Goal: Transaction & Acquisition: Obtain resource

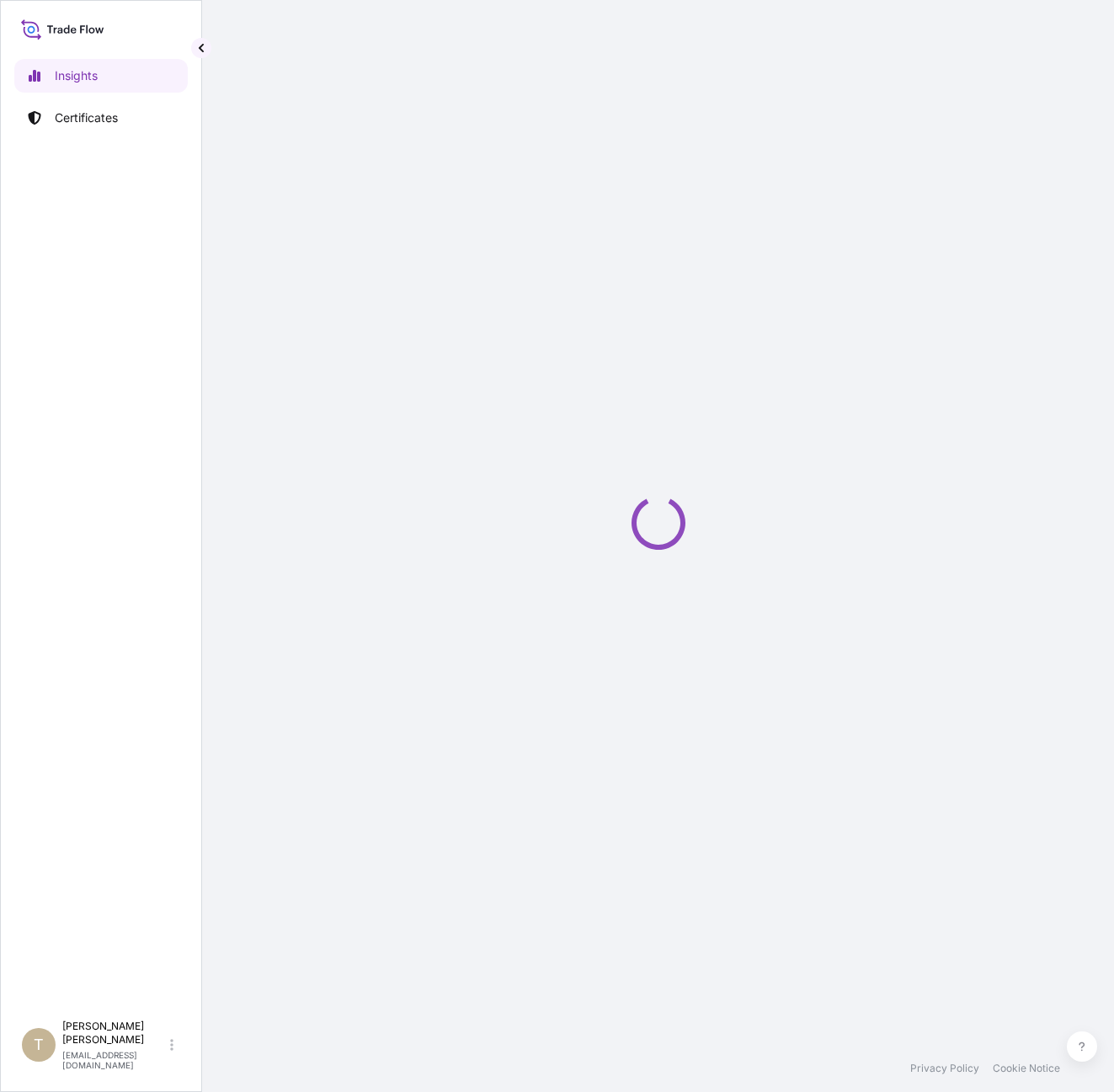
select select "2025"
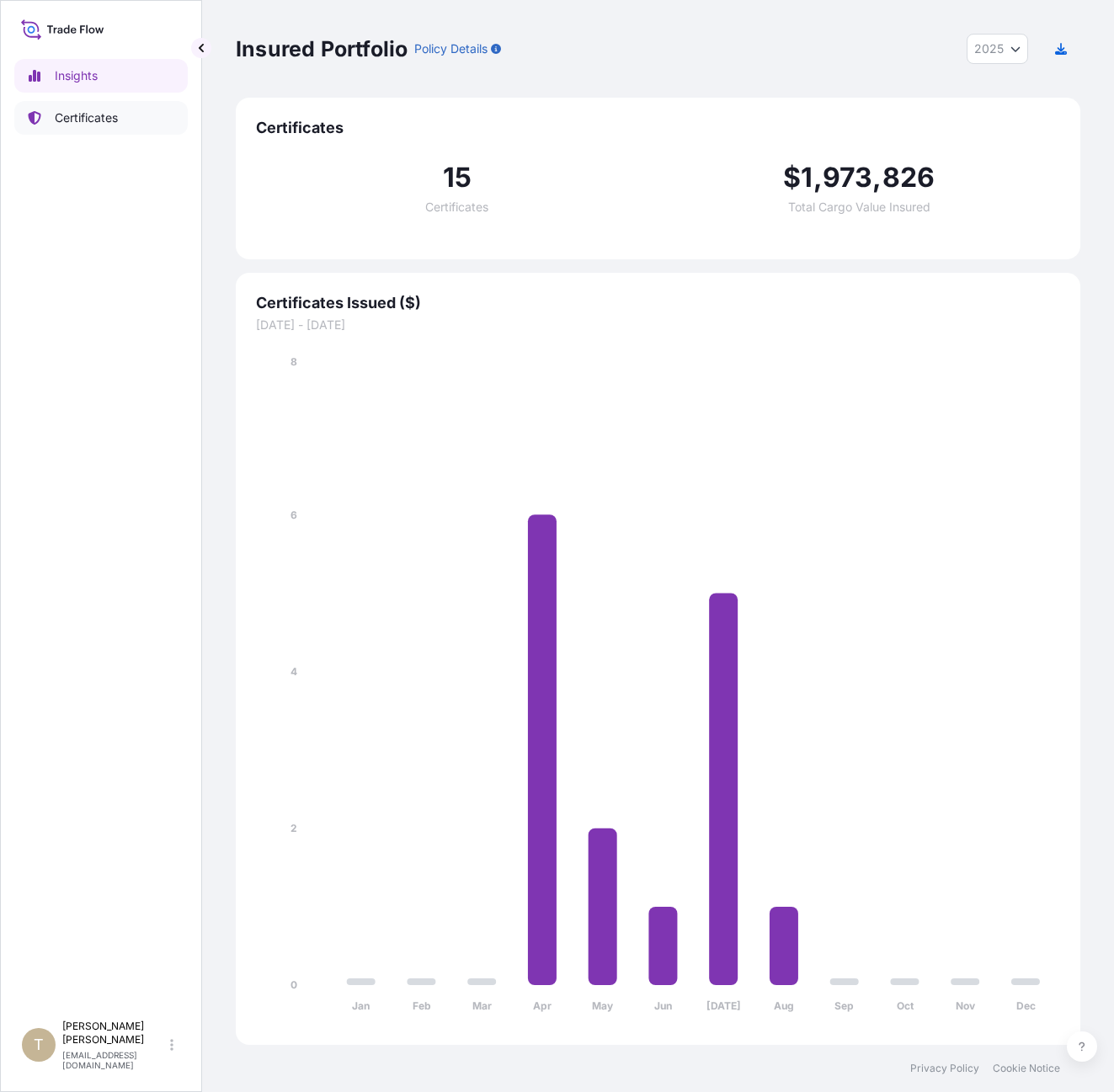
click at [98, 112] on p "Certificates" at bounding box center [86, 117] width 63 height 16
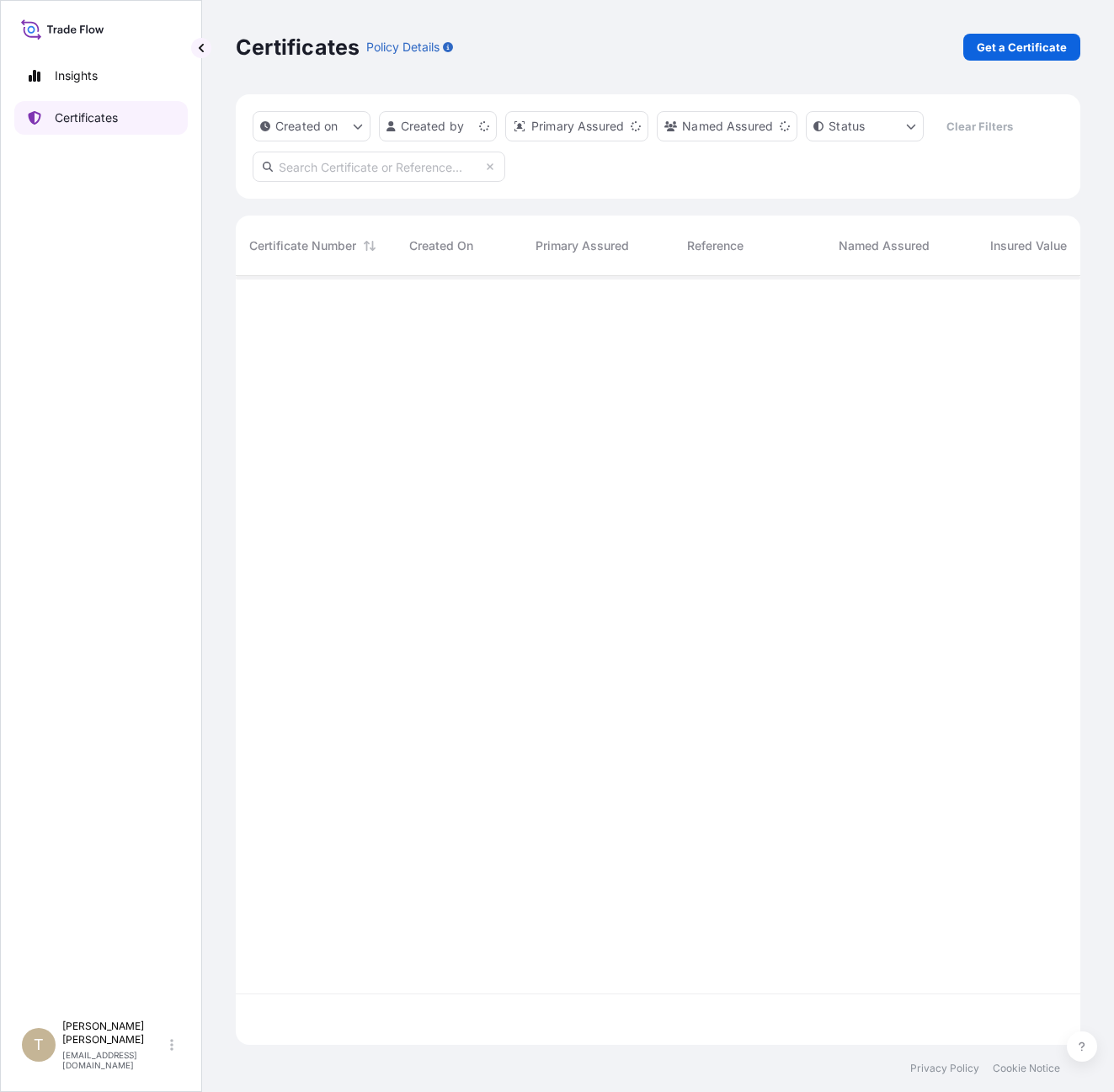
scroll to position [765, 832]
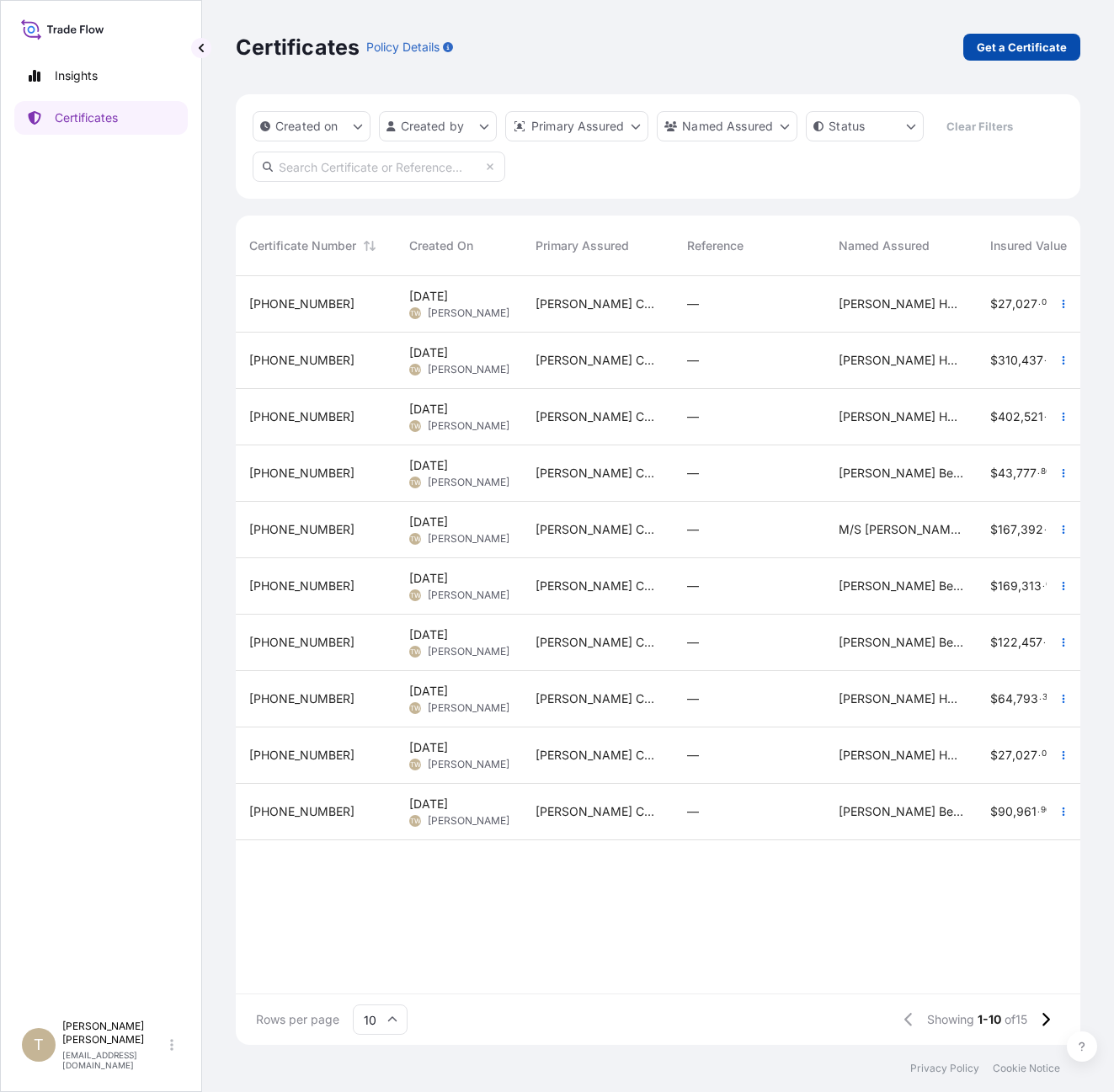
click at [1055, 44] on p "Get a Certificate" at bounding box center [1021, 47] width 90 height 16
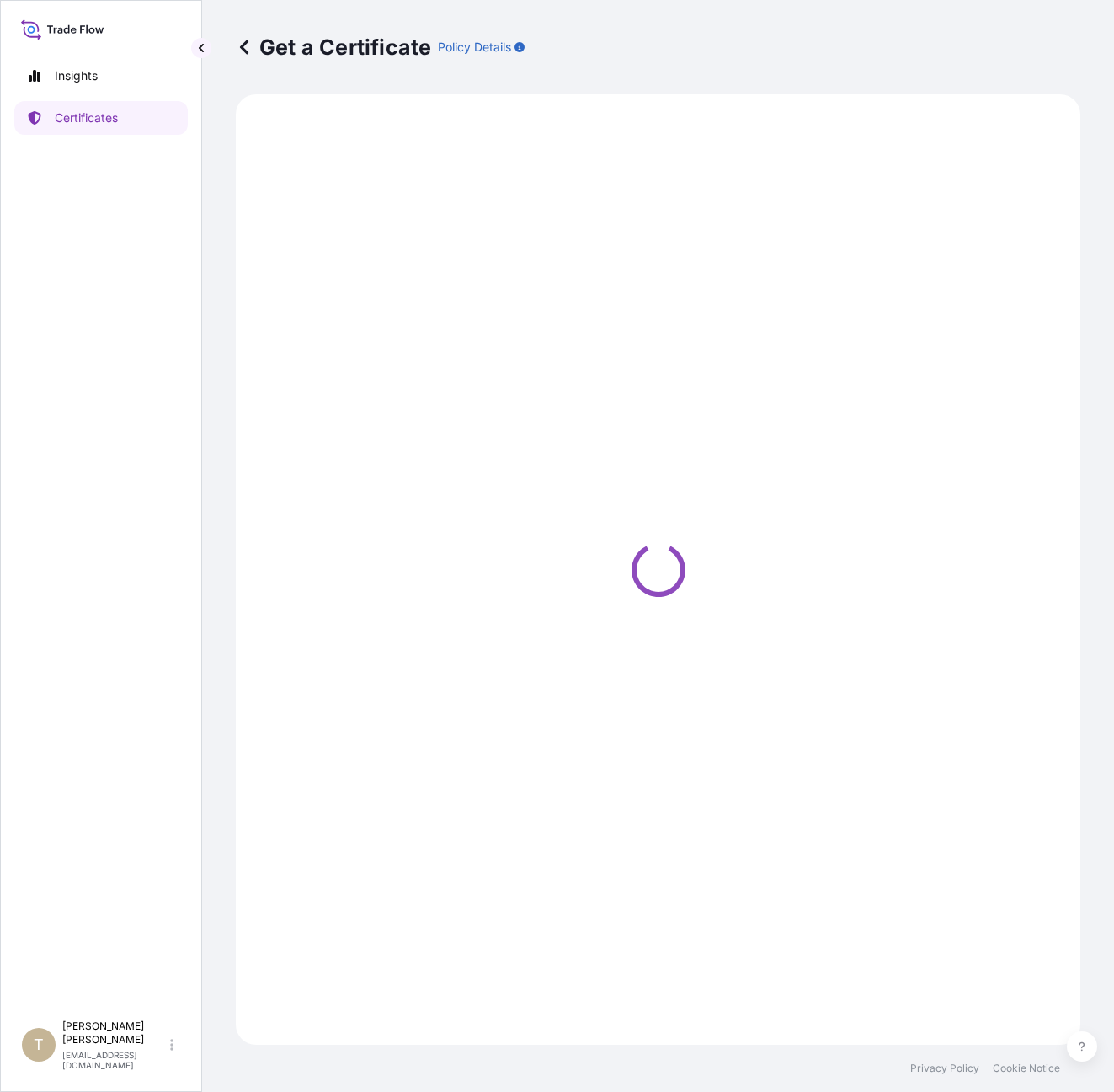
select select "Barge"
